Goal: Task Accomplishment & Management: Use online tool/utility

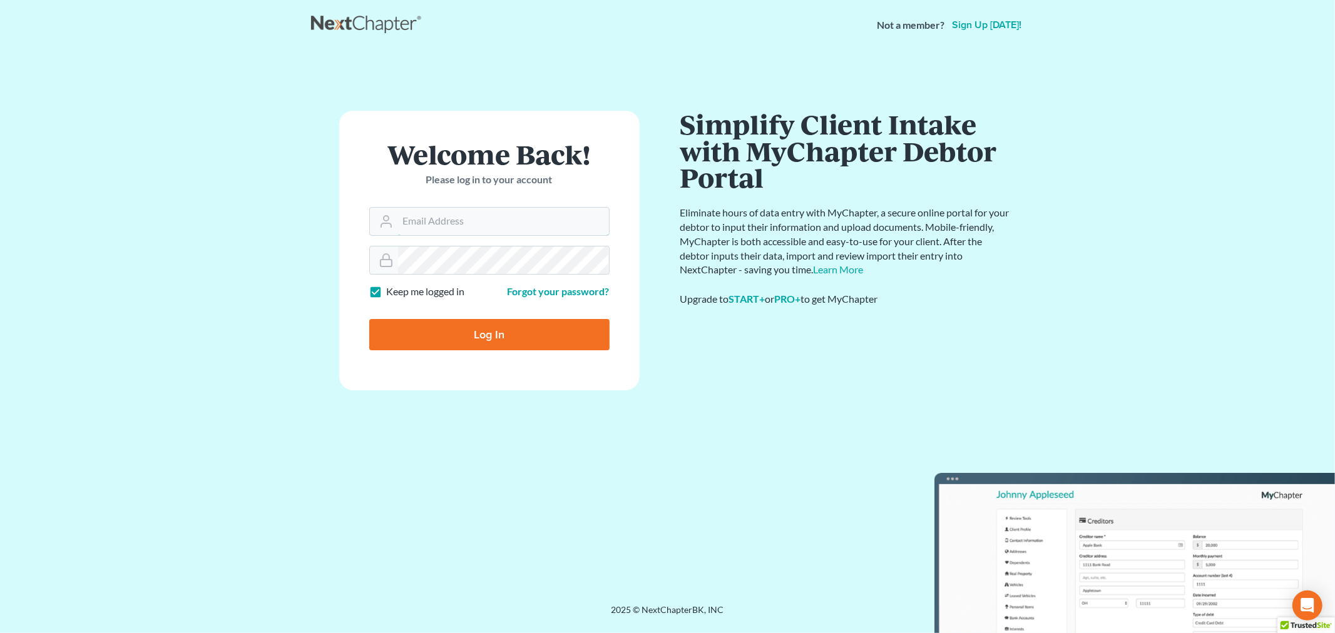
type input "[PERSON_NAME][EMAIL_ADDRESS][DOMAIN_NAME]"
click at [446, 335] on input "Log In" at bounding box center [489, 334] width 240 height 31
type input "Thinking..."
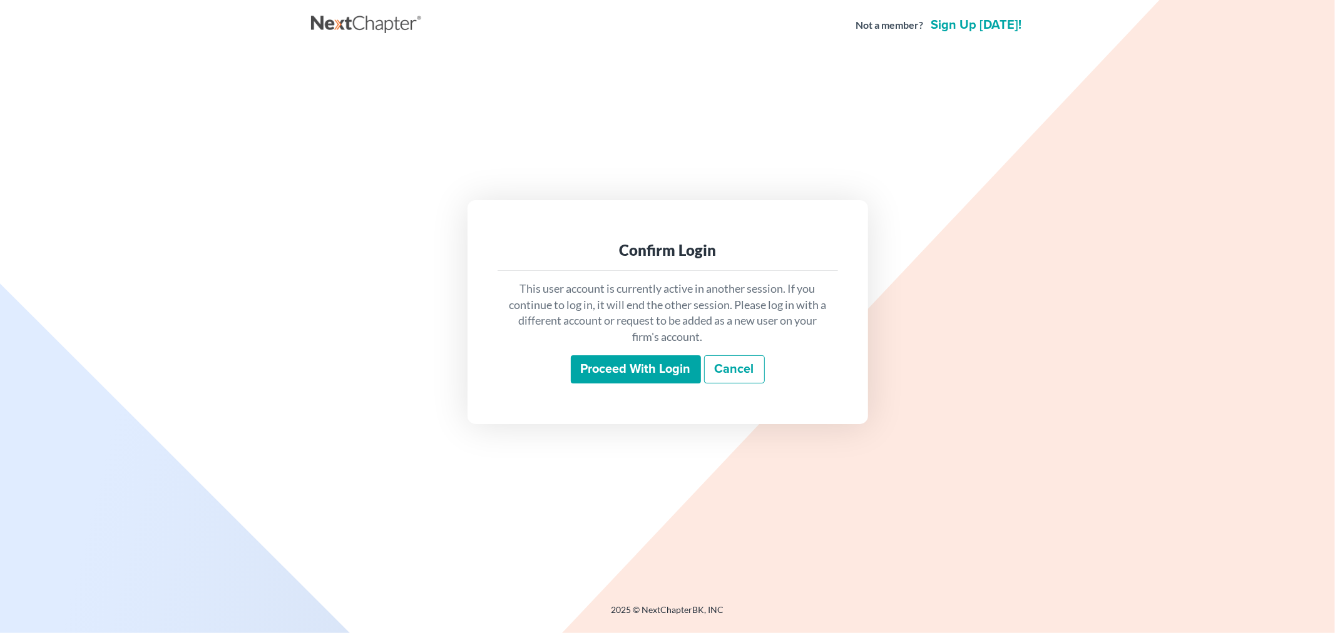
click at [622, 376] on input "Proceed with login" at bounding box center [636, 369] width 130 height 29
